Goal: Check status

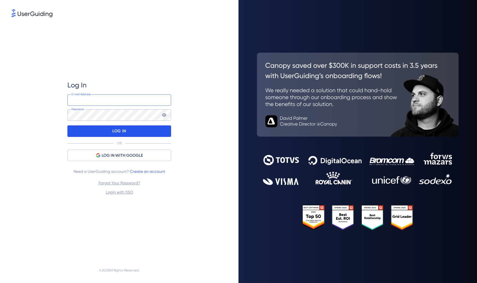
type input "[PERSON_NAME][EMAIL_ADDRESS][PERSON_NAME][DOMAIN_NAME]"
click at [128, 132] on div "LOG IN" at bounding box center [119, 132] width 104 height 12
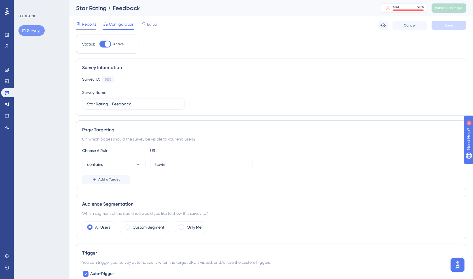
click at [90, 22] on span "Reports" at bounding box center [89, 24] width 14 height 7
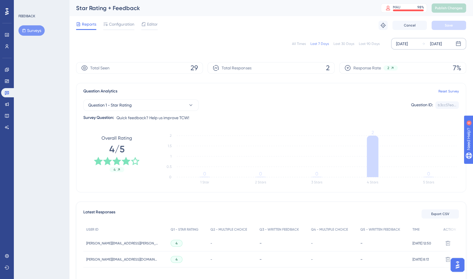
click at [408, 43] on div "[DATE]" at bounding box center [402, 43] width 12 height 7
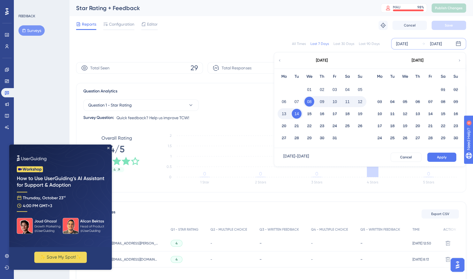
click at [283, 61] on div "[DATE]" at bounding box center [321, 60] width 95 height 16
click at [280, 60] on icon at bounding box center [279, 60] width 4 height 5
click at [378, 139] on button "29" at bounding box center [379, 138] width 10 height 10
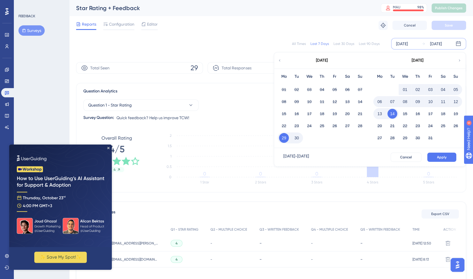
click at [392, 113] on button "14" at bounding box center [392, 114] width 10 height 10
click at [285, 139] on button "29" at bounding box center [284, 138] width 10 height 10
click at [440, 157] on span "Apply" at bounding box center [442, 157] width 10 height 5
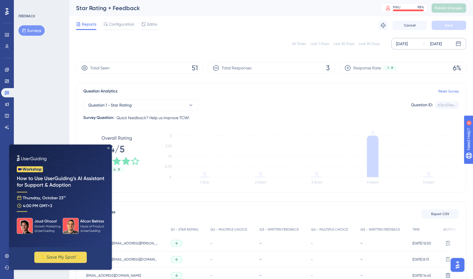
click at [108, 148] on icon "Close Preview" at bounding box center [108, 148] width 2 height 2
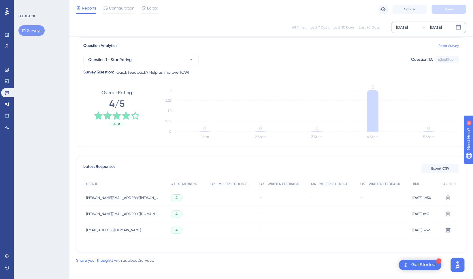
scroll to position [48, 0]
